Goal: Communication & Community: Share content

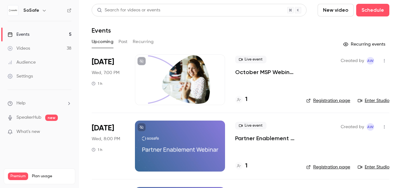
click at [123, 40] on button "Past" at bounding box center [123, 42] width 9 height 10
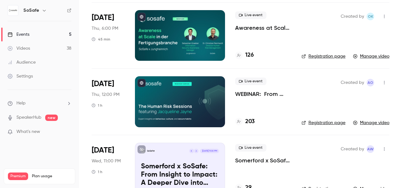
scroll to position [443, 0]
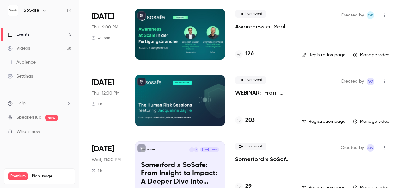
drag, startPoint x: 199, startPoint y: 95, endPoint x: 270, endPoint y: 107, distance: 72.2
click at [270, 107] on div "Live event WEBINAR: From Security Awareness Training to Human Risk Management 2…" at bounding box center [263, 100] width 56 height 51
click at [382, 80] on icon "button" at bounding box center [384, 81] width 5 height 4
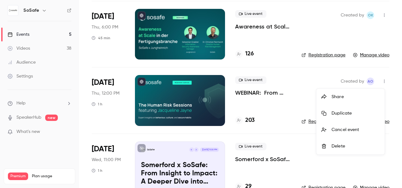
click at [338, 96] on div "Share" at bounding box center [356, 97] width 48 height 6
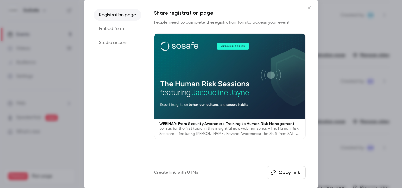
click at [311, 6] on icon "Close" at bounding box center [309, 7] width 3 height 3
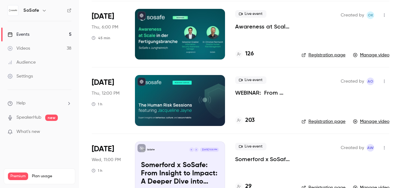
click at [382, 80] on icon "button" at bounding box center [384, 81] width 5 height 4
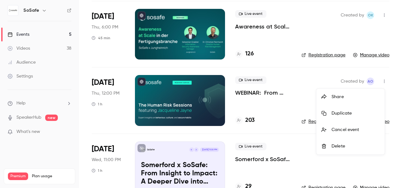
click at [342, 94] on div "Share" at bounding box center [356, 97] width 48 height 6
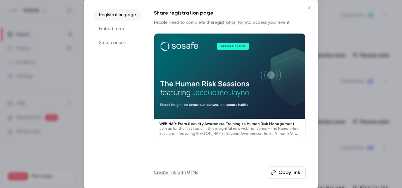
click at [308, 6] on icon "Close" at bounding box center [310, 7] width 8 height 5
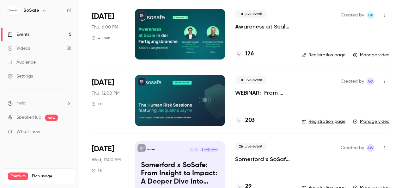
click at [200, 95] on div at bounding box center [180, 100] width 90 height 51
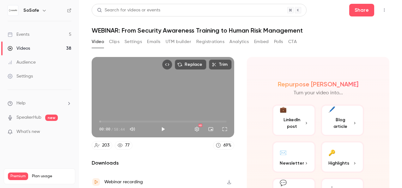
click at [382, 9] on icon "Top Bar Actions" at bounding box center [384, 10] width 5 height 4
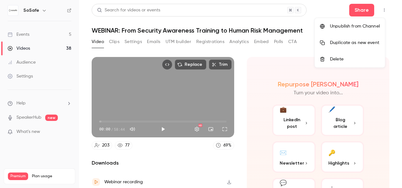
click at [330, 8] on div at bounding box center [201, 94] width 402 height 188
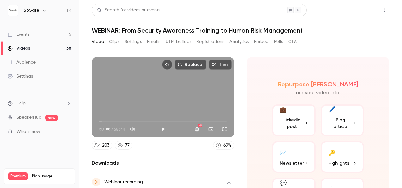
click at [353, 10] on button "Share" at bounding box center [362, 10] width 25 height 13
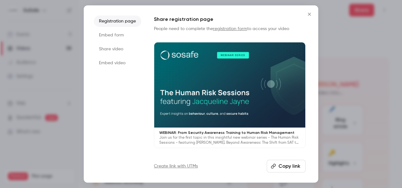
click at [117, 48] on li "Share video" at bounding box center [117, 48] width 47 height 11
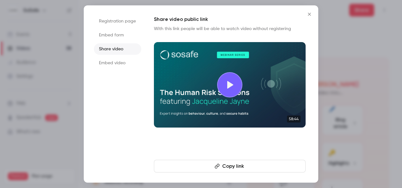
click at [309, 12] on icon "Close" at bounding box center [310, 14] width 8 height 5
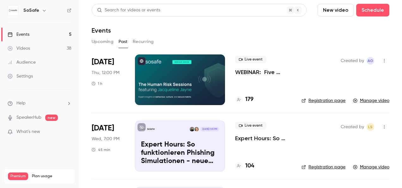
click at [197, 75] on div at bounding box center [180, 79] width 90 height 51
